Goal: Information Seeking & Learning: Learn about a topic

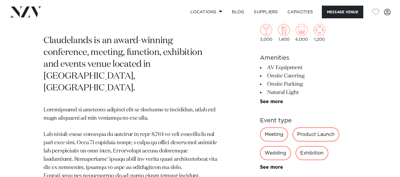
scroll to position [237, 0]
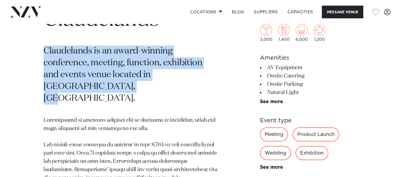
drag, startPoint x: 80, startPoint y: 86, endPoint x: 45, endPoint y: 50, distance: 49.6
click at [45, 50] on p "Claudelands is an award-winning conference, meeting, function, exhibition and e…" at bounding box center [131, 75] width 174 height 59
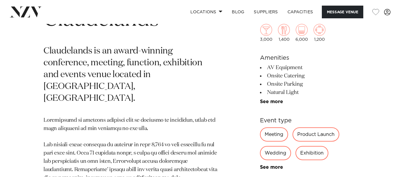
click at [183, 94] on section "[PERSON_NAME] Claudelands Claudelands is an award-winning conference, meeting, …" at bounding box center [131, 176] width 174 height 356
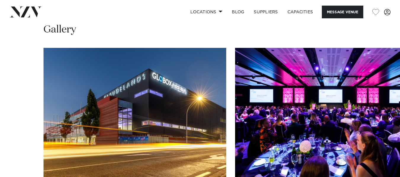
scroll to position [592, 0]
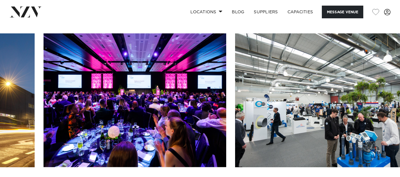
click at [332, 90] on img "3 / 17" at bounding box center [326, 100] width 183 height 134
